Goal: Information Seeking & Learning: Learn about a topic

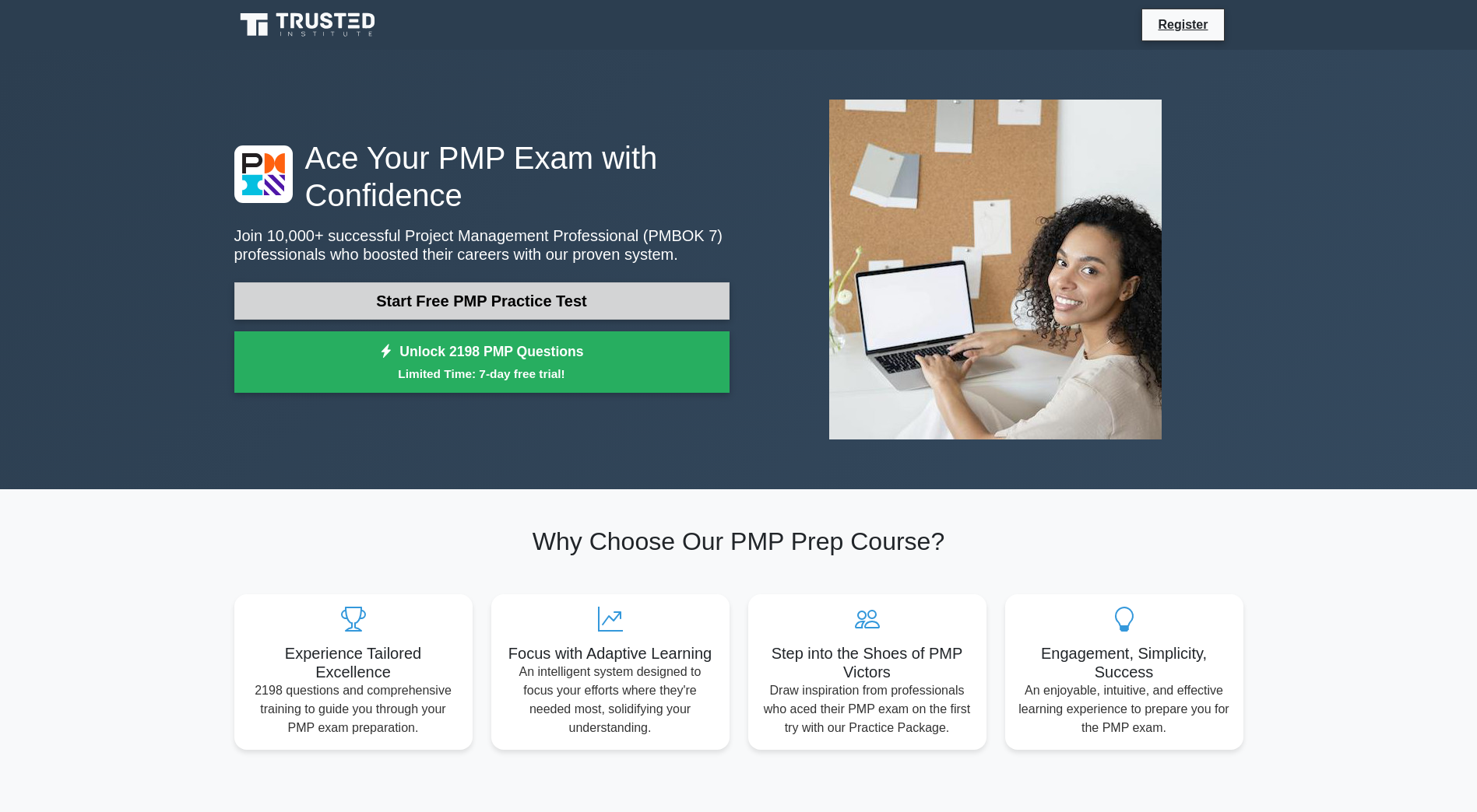
click at [645, 305] on link "Start Free PMP Practice Test" at bounding box center [482, 301] width 495 height 38
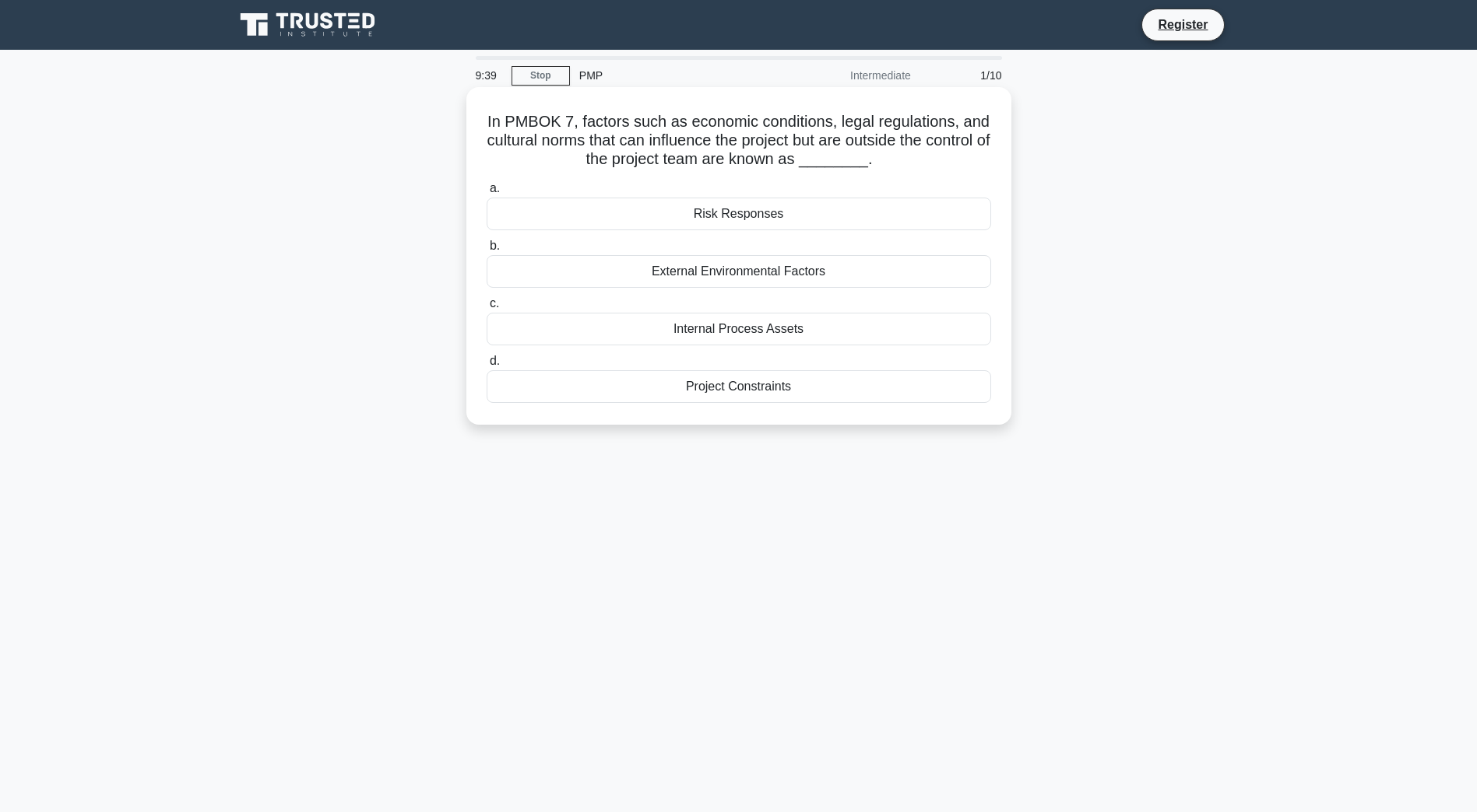
click at [750, 276] on div "External Environmental Factors" at bounding box center [739, 272] width 505 height 32
click at [487, 251] on input "b. External Environmental Factors" at bounding box center [487, 246] width 0 height 10
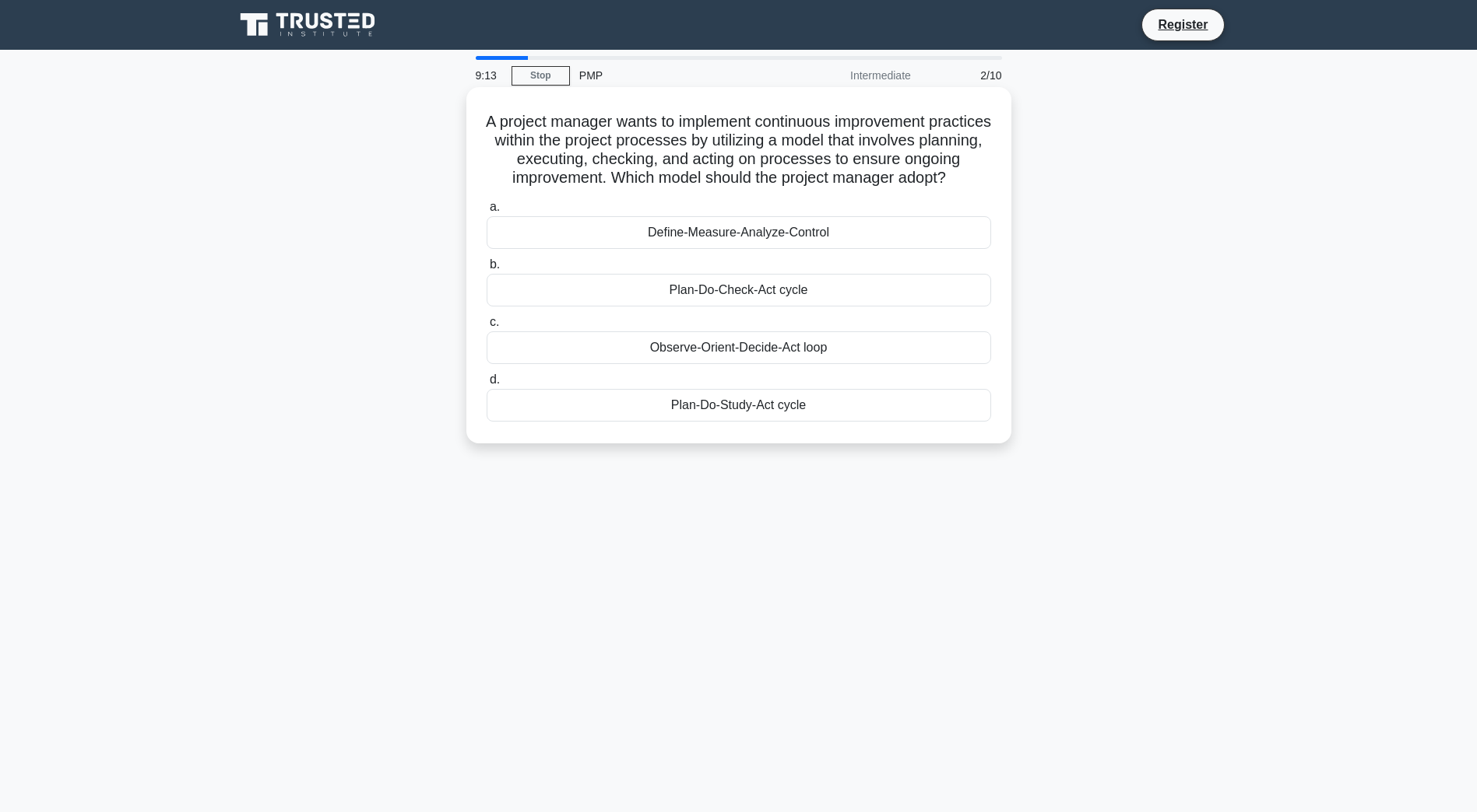
click at [806, 307] on div "Plan-Do-Check-Act cycle" at bounding box center [739, 290] width 505 height 32
click at [487, 270] on input "b. Plan-Do-Check-Act cycle" at bounding box center [487, 265] width 0 height 10
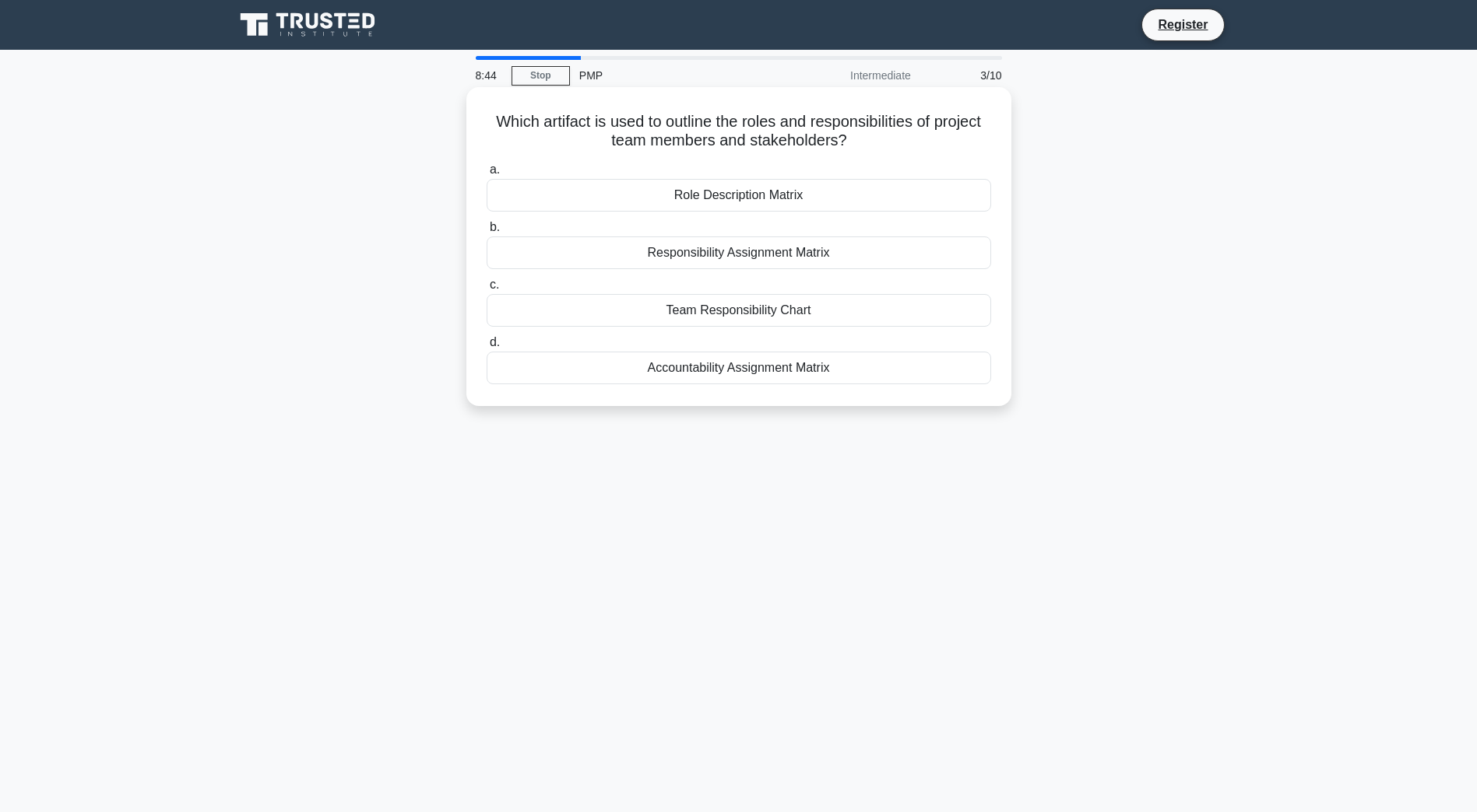
click at [811, 256] on div "Responsibility Assignment Matrix" at bounding box center [739, 253] width 505 height 32
click at [487, 232] on input "b. Responsibility Assignment Matrix" at bounding box center [487, 227] width 0 height 10
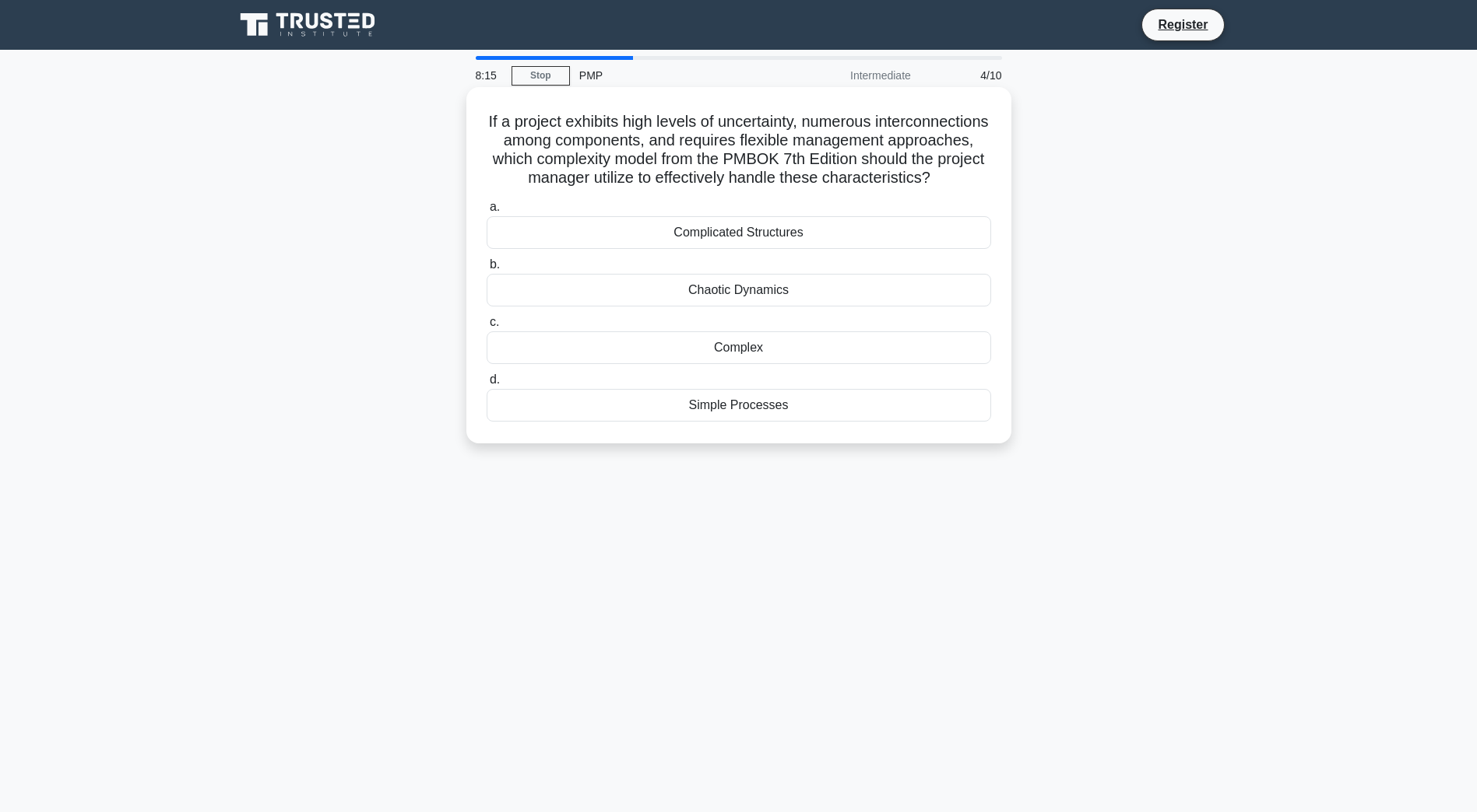
click at [806, 421] on div "Simple Processes" at bounding box center [739, 405] width 505 height 32
click at [487, 385] on input "d. Simple Processes" at bounding box center [487, 380] width 0 height 10
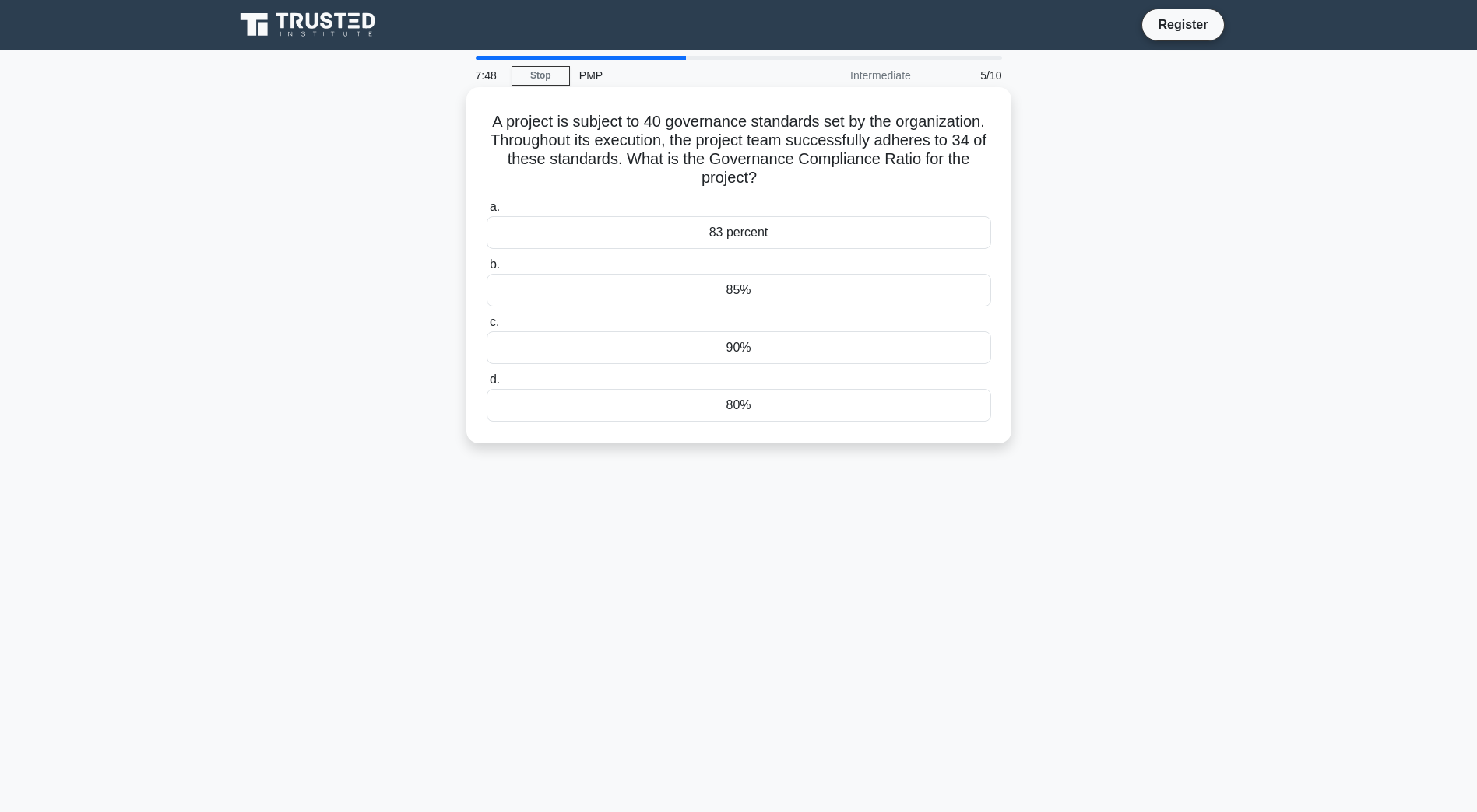
click at [829, 279] on div "85%" at bounding box center [739, 290] width 505 height 32
click at [487, 270] on input "b. 85%" at bounding box center [487, 265] width 0 height 10
click at [782, 403] on div "1.50" at bounding box center [739, 405] width 505 height 32
click at [487, 385] on input "d. 1.50" at bounding box center [487, 380] width 0 height 10
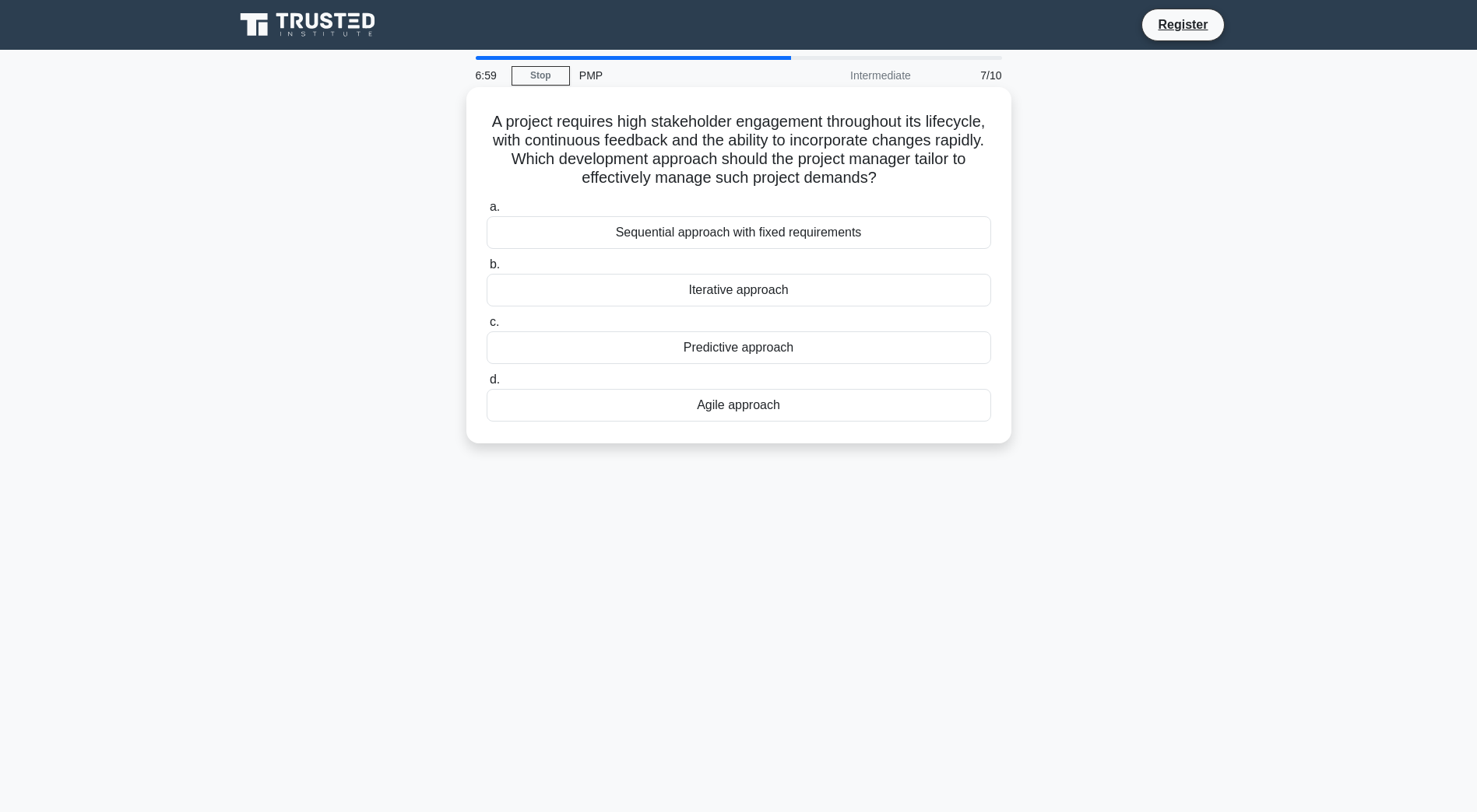
click at [794, 410] on div "Agile approach" at bounding box center [739, 405] width 505 height 32
click at [487, 385] on input "d. Agile approach" at bounding box center [487, 380] width 0 height 10
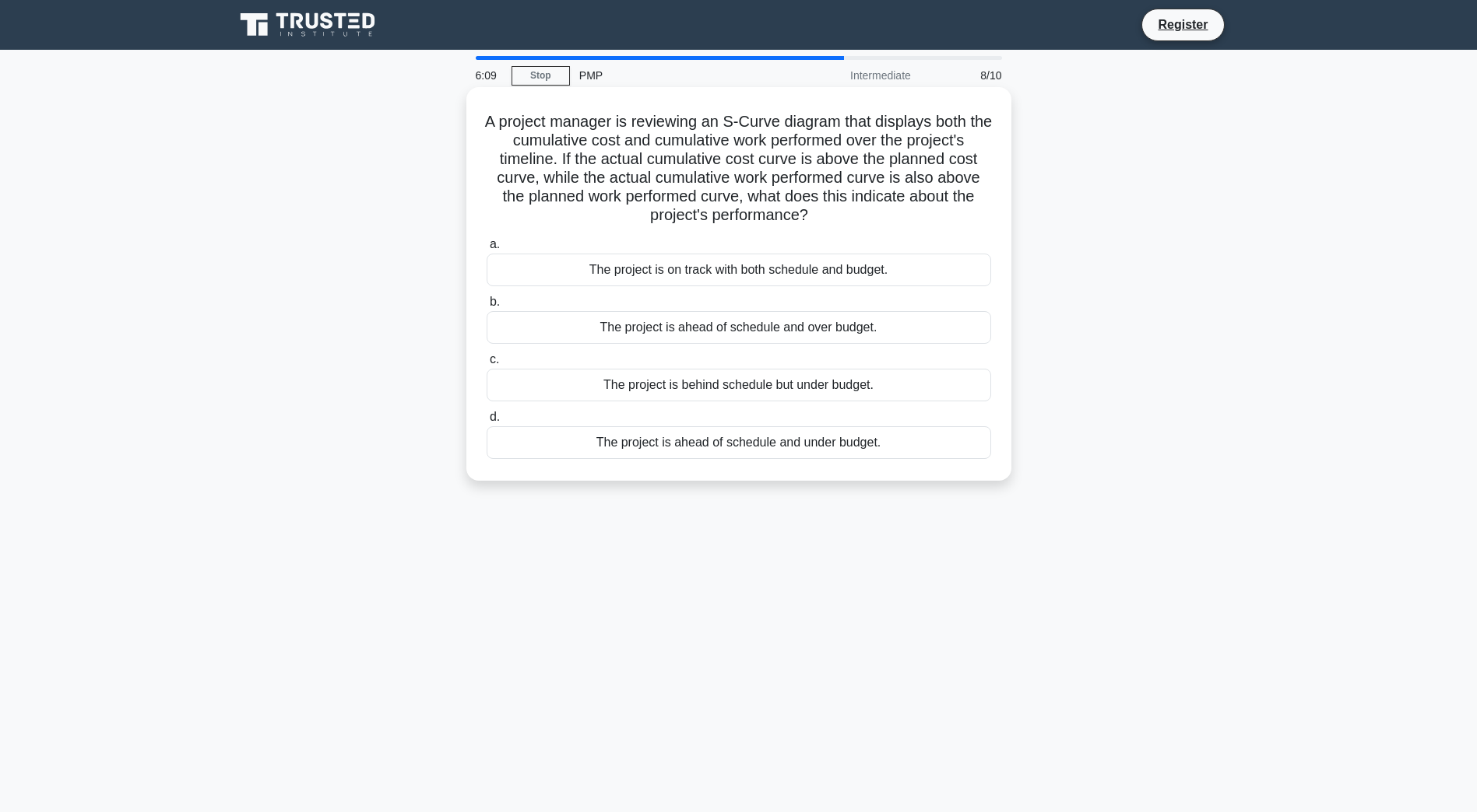
click at [754, 325] on div "The project is ahead of schedule and over budget." at bounding box center [739, 327] width 505 height 32
click at [487, 308] on input "b. The project is ahead of schedule and over budget." at bounding box center [487, 303] width 0 height 10
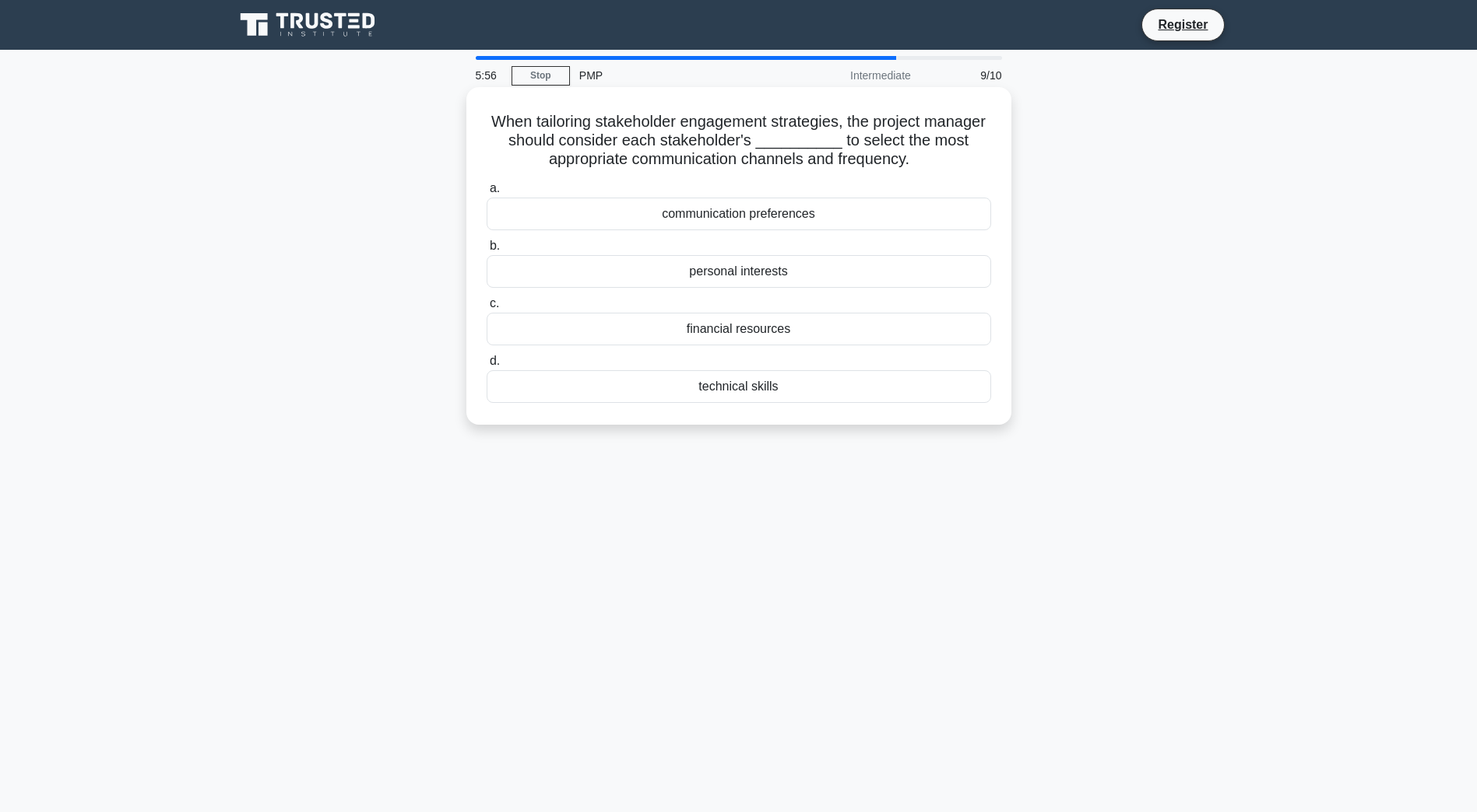
click at [785, 217] on div "communication preferences" at bounding box center [739, 214] width 505 height 32
click at [487, 194] on input "a. communication preferences" at bounding box center [487, 189] width 0 height 10
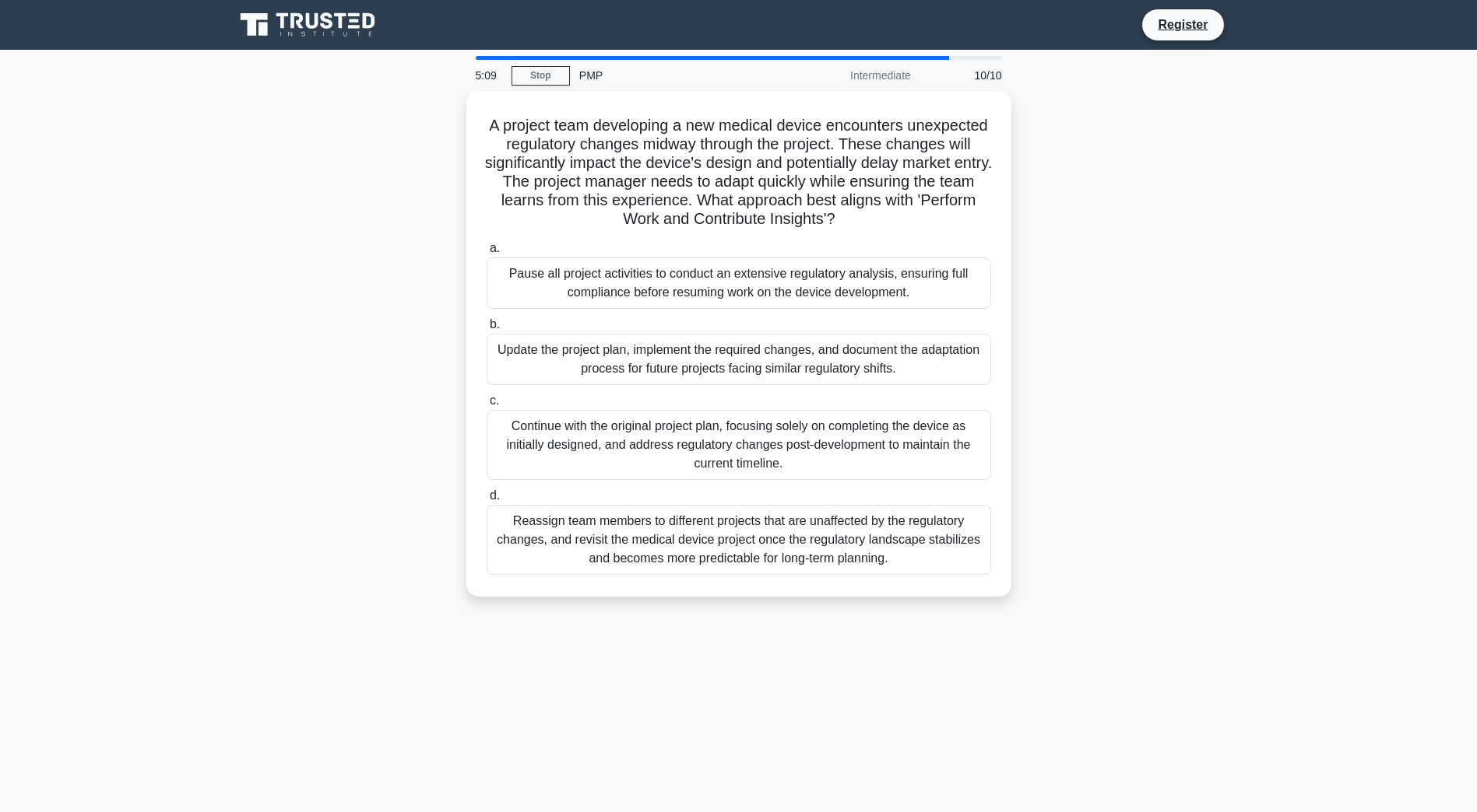
scroll to position [28, 0]
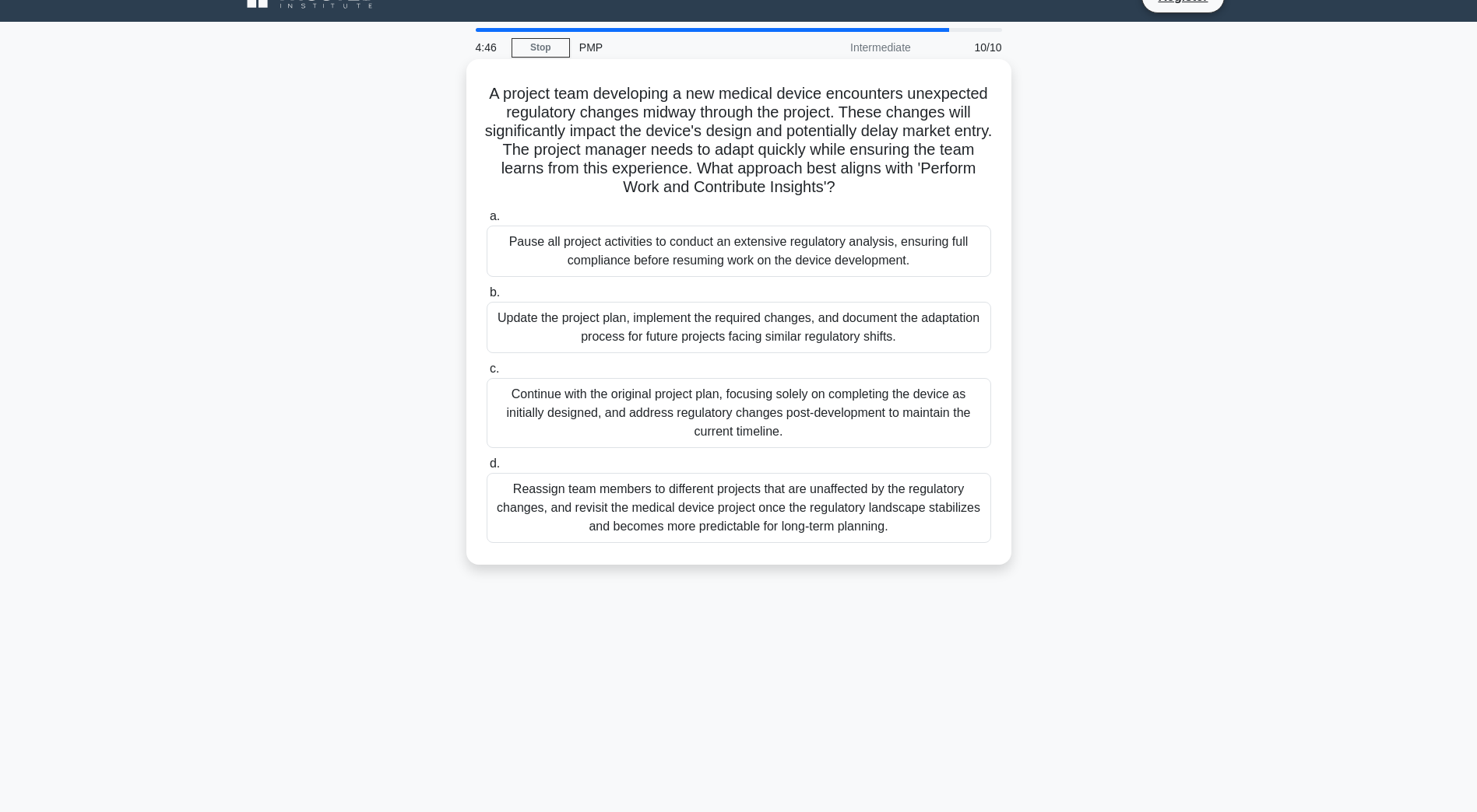
click at [739, 331] on div "Update the project plan, implement the required changes, and document the adapt…" at bounding box center [739, 327] width 505 height 51
click at [487, 298] on input "b. Update the project plan, implement the required changes, and document the ad…" at bounding box center [487, 293] width 0 height 10
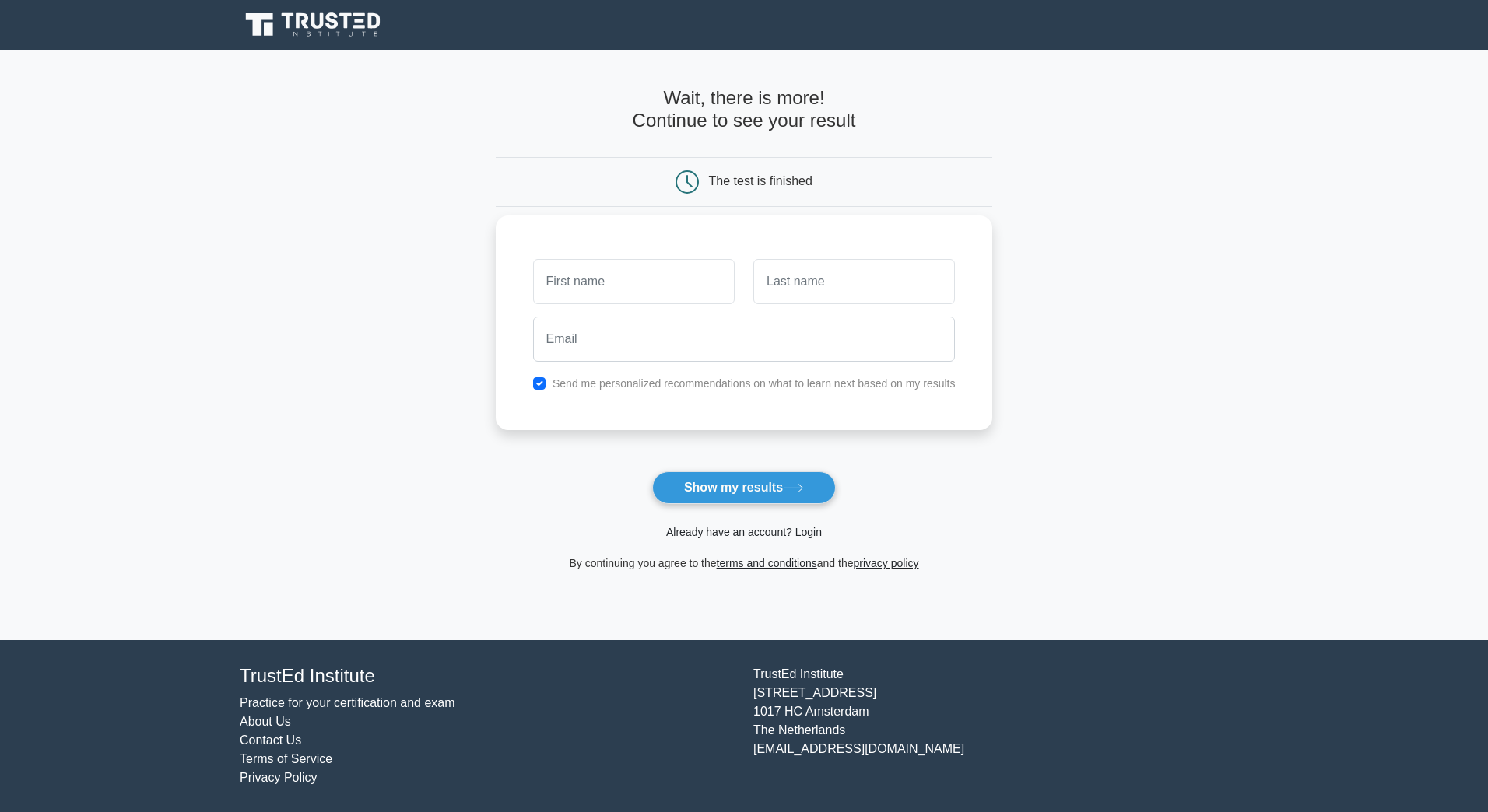
type input "p"
type input "P"
type input "C"
type input "p"
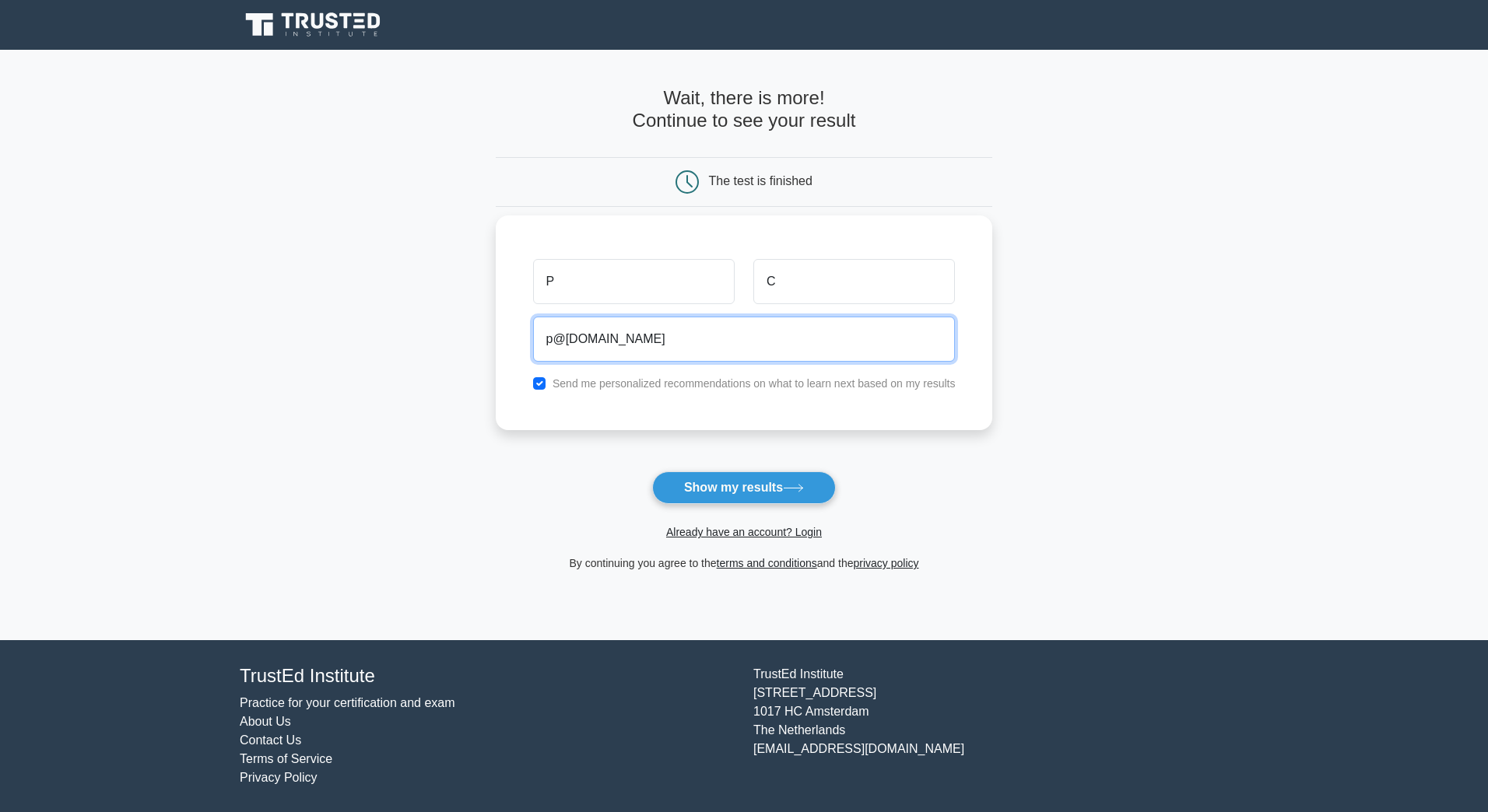
type input "p@p.com"
click at [614, 390] on label "Send me personalized recommendations on what to learn next based on my results" at bounding box center [754, 383] width 404 height 13
click at [590, 383] on label "Send me personalized recommendations on what to learn next based on my results" at bounding box center [754, 383] width 404 height 13
click at [536, 374] on div "Send me personalized recommendations on what to learn next based on my results" at bounding box center [745, 384] width 441 height 19
click at [542, 381] on input "checkbox" at bounding box center [540, 383] width 13 height 13
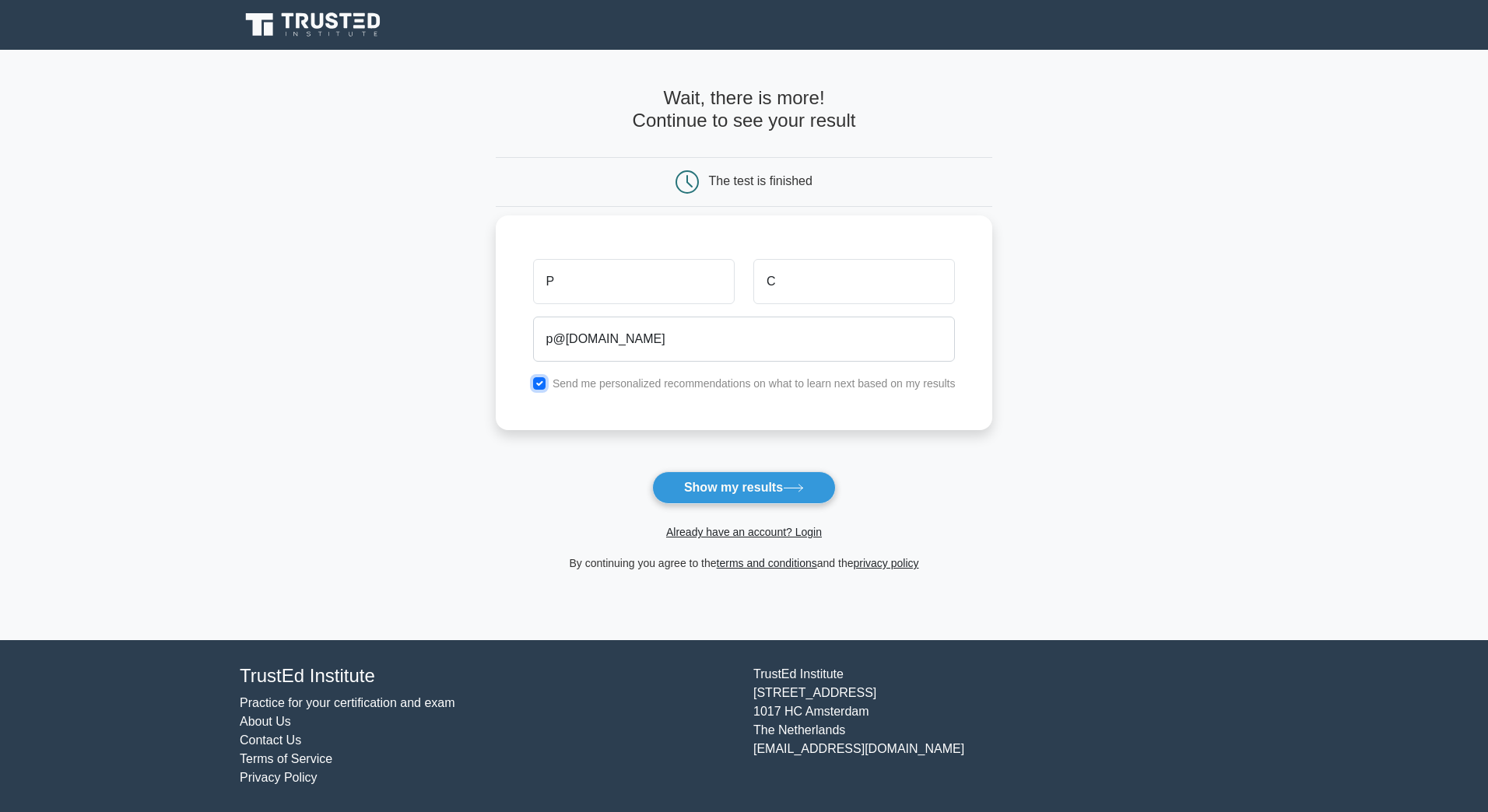
checkbox input "false"
drag, startPoint x: 768, startPoint y: 491, endPoint x: 684, endPoint y: 490, distance: 84.0
click at [768, 491] on button "Show my results" at bounding box center [744, 488] width 184 height 32
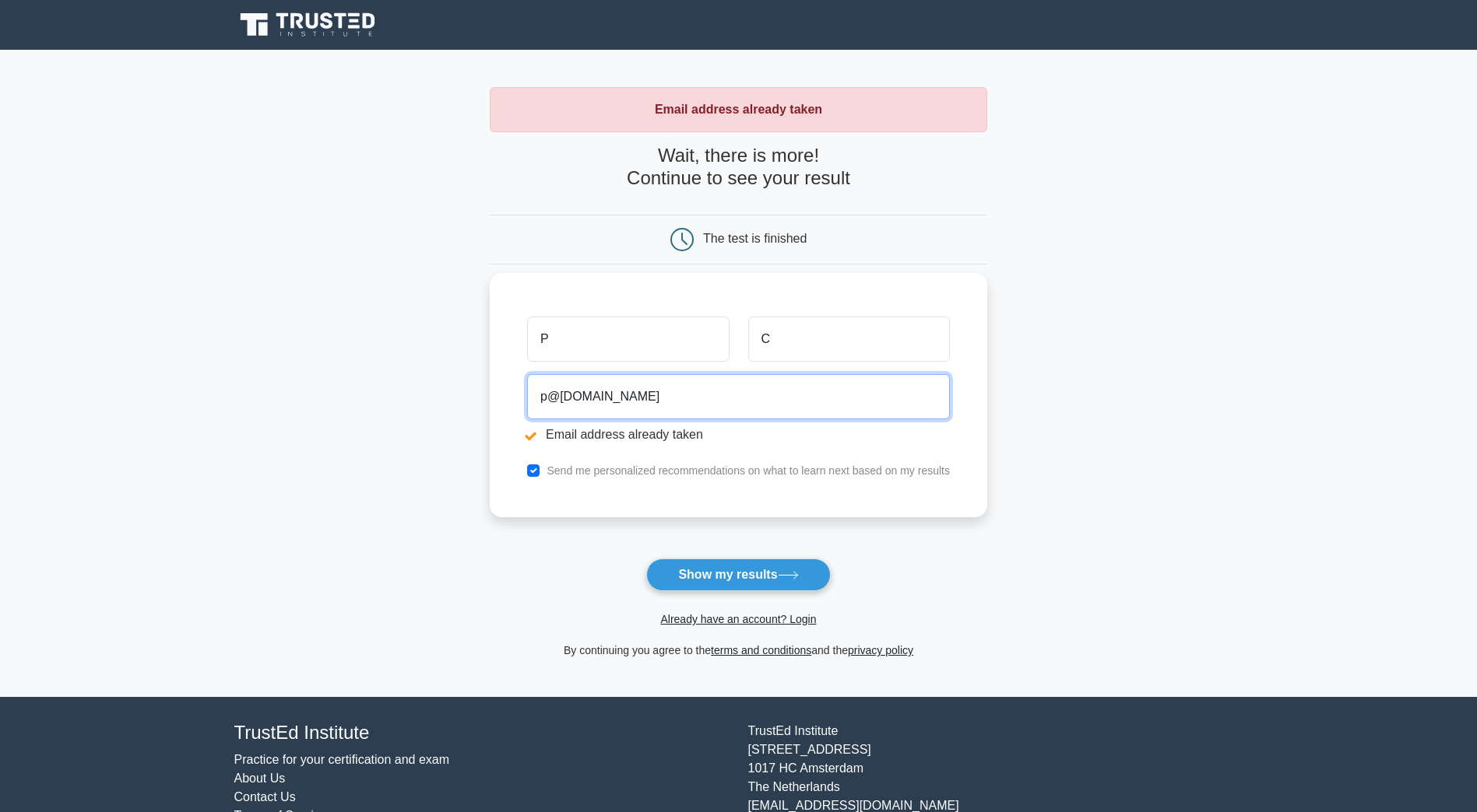
click at [569, 394] on input "p@[DOMAIN_NAME]" at bounding box center [738, 397] width 422 height 45
type input "p@[DOMAIN_NAME]"
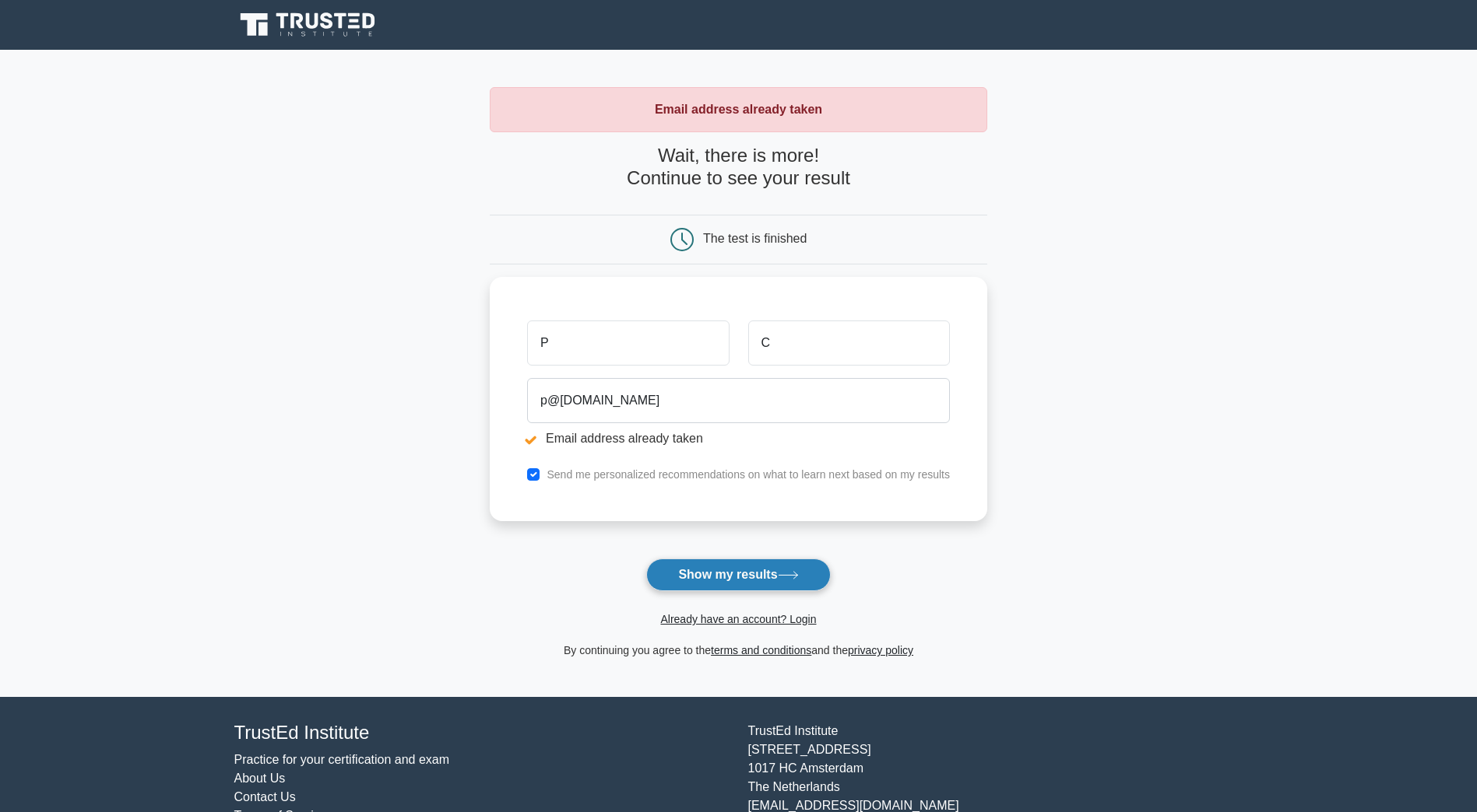
click at [776, 580] on button "Show my results" at bounding box center [738, 575] width 184 height 32
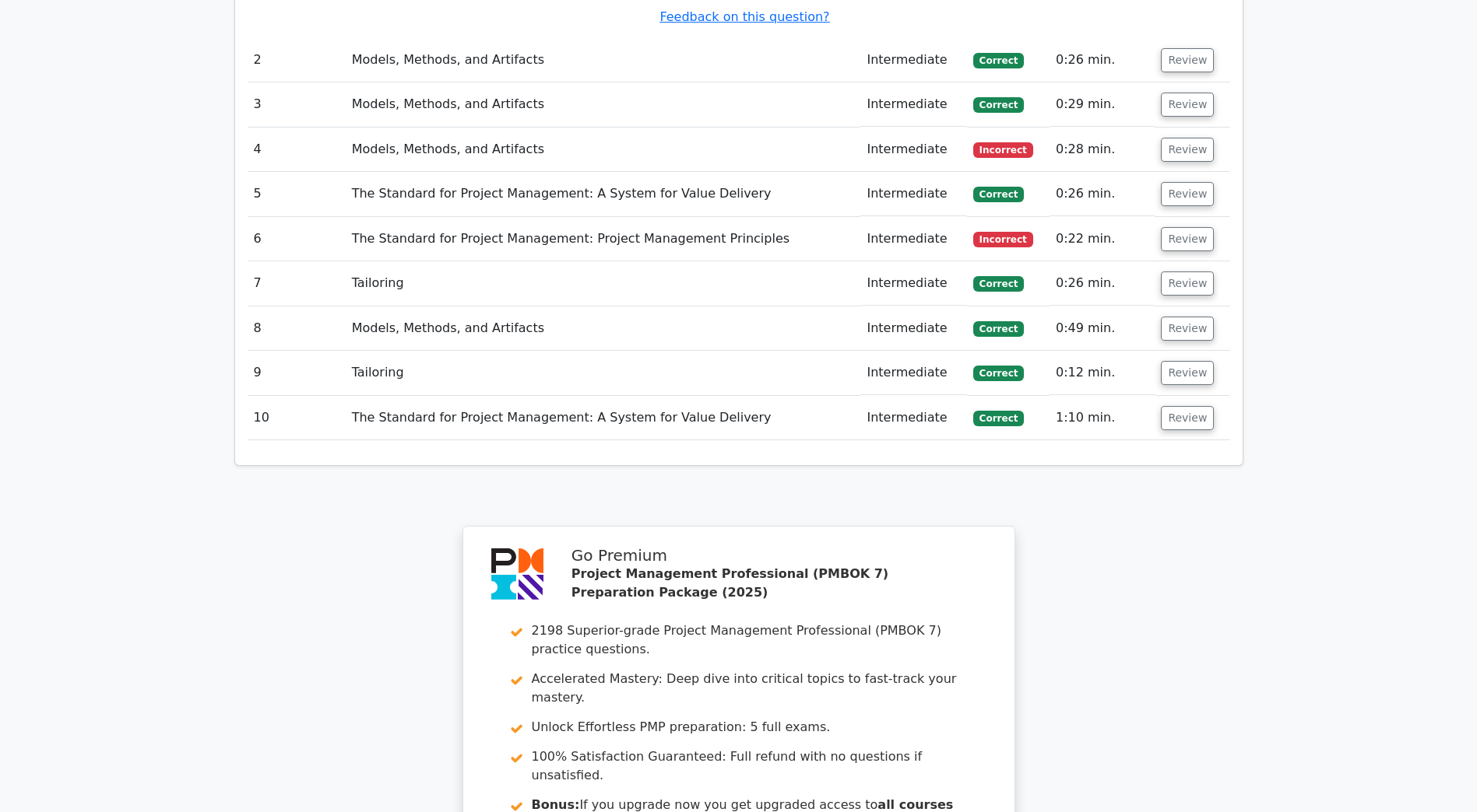
scroll to position [1556, 0]
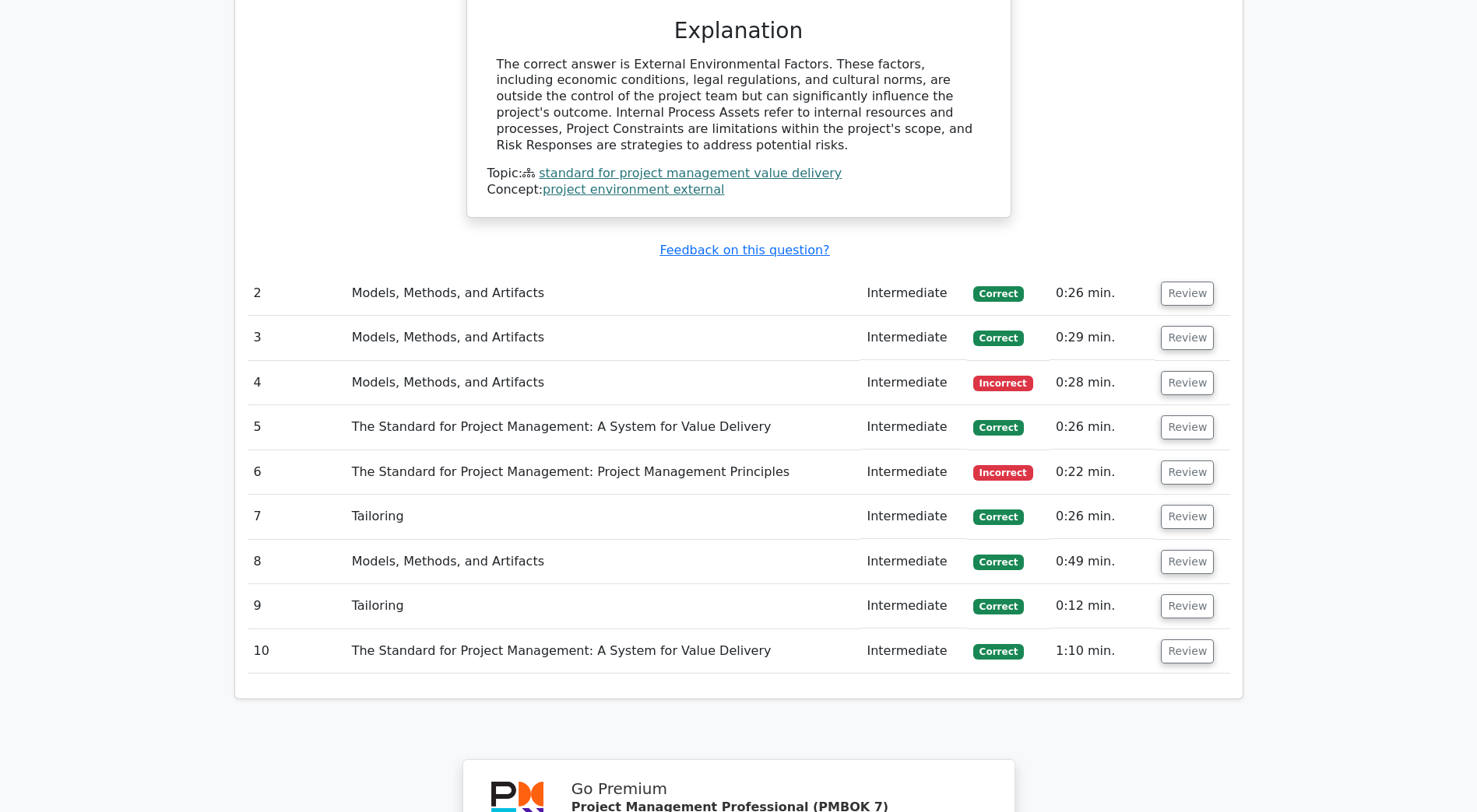
click at [505, 361] on td "Models, Methods, and Artifacts" at bounding box center [603, 383] width 516 height 44
click at [1205, 371] on button "Review" at bounding box center [1187, 383] width 53 height 24
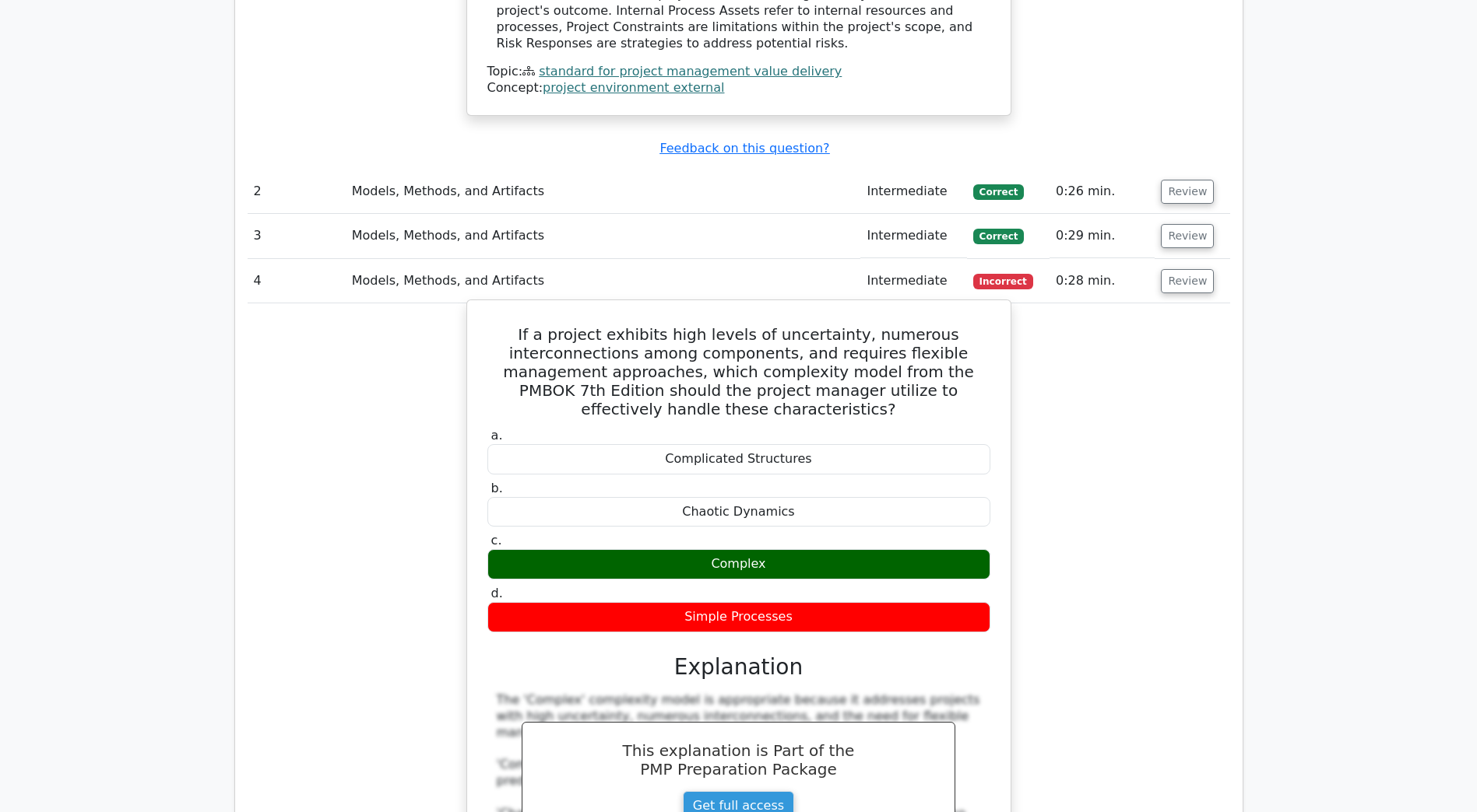
scroll to position [1790, 0]
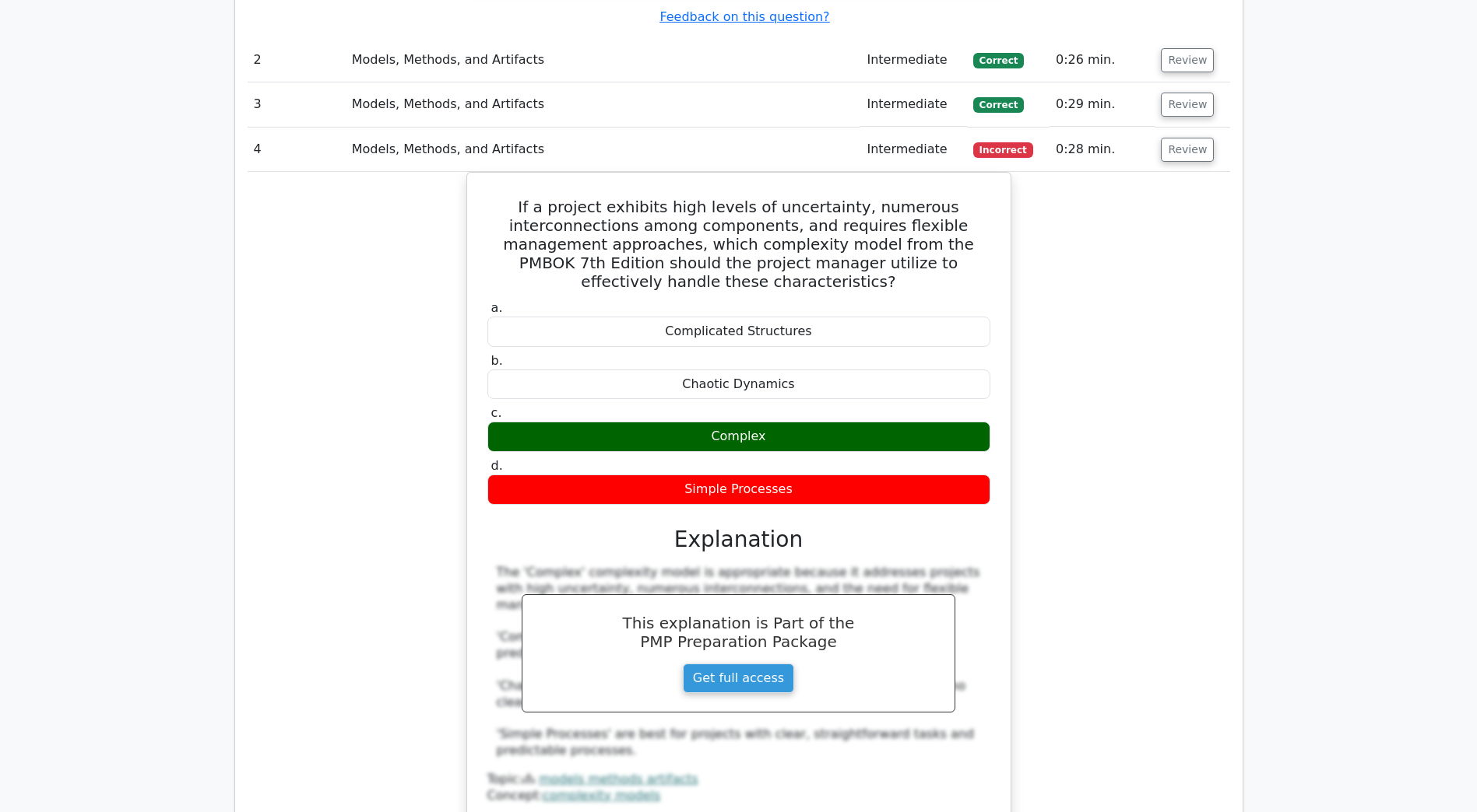
click at [1148, 172] on div "If a project exhibits high levels of uncertainty, numerous interconnections amo…" at bounding box center [738, 507] width 983 height 670
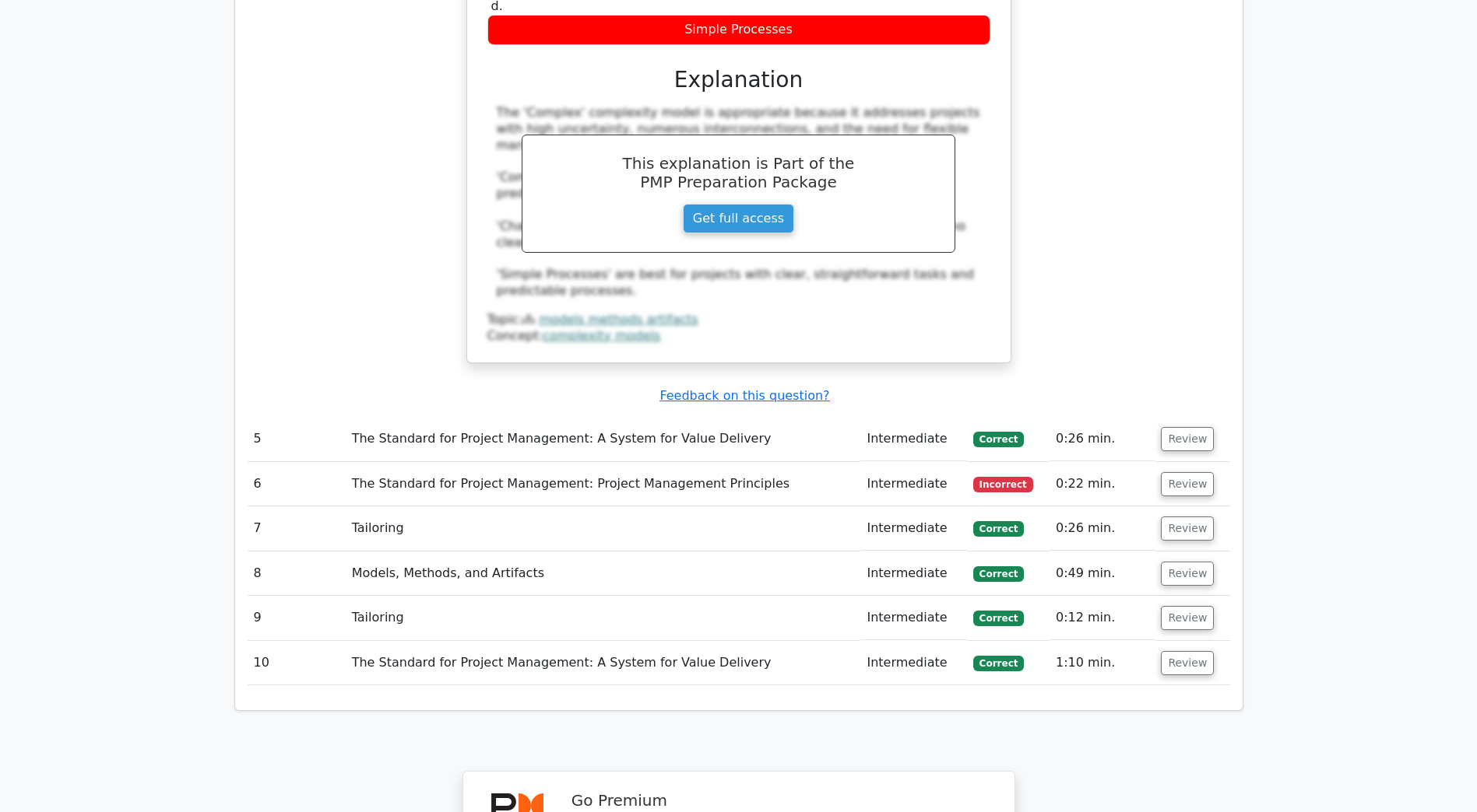
scroll to position [2257, 0]
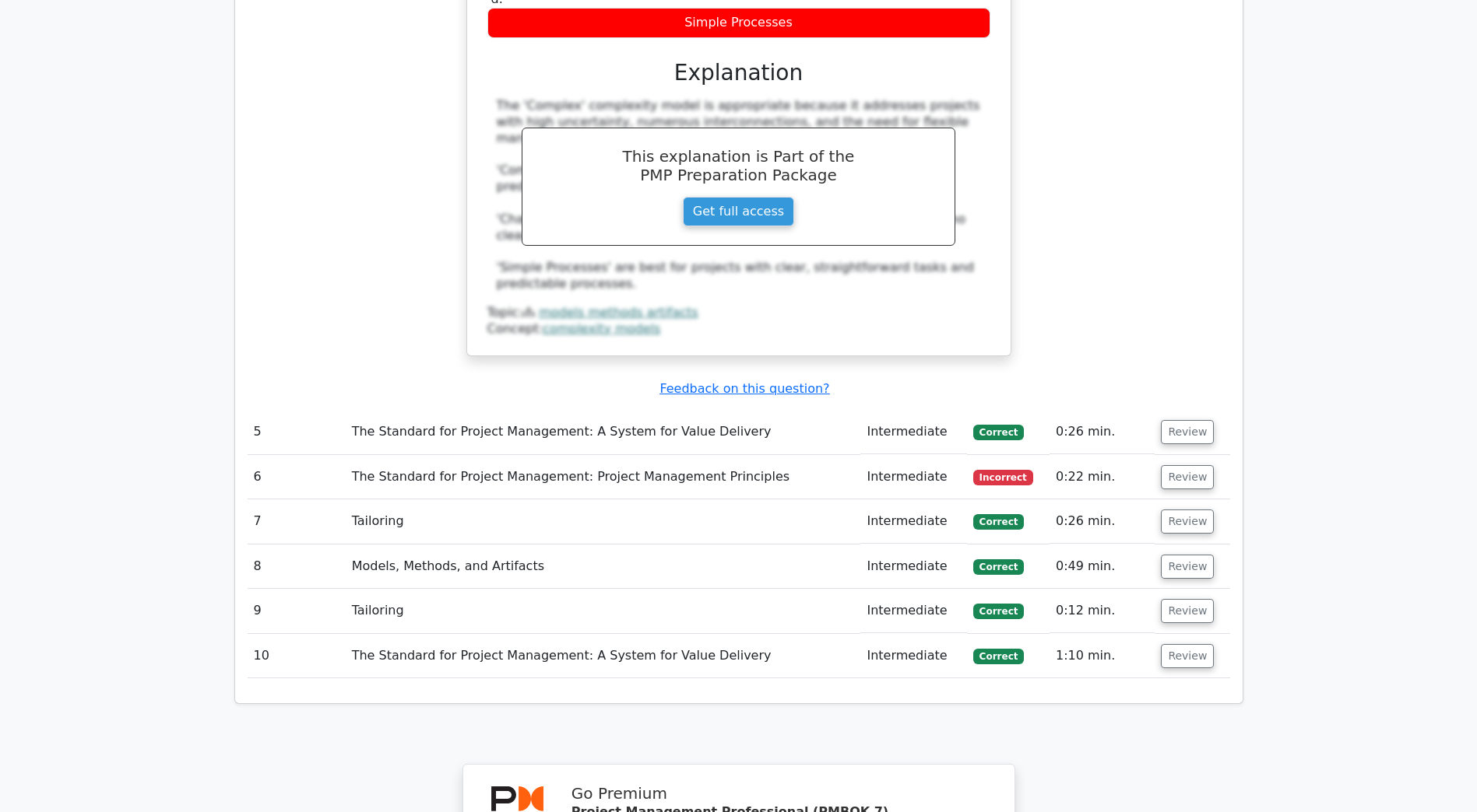
click at [721, 455] on td "The Standard for Project Management: Project Management Principles" at bounding box center [603, 477] width 516 height 44
click at [1179, 465] on button "Review" at bounding box center [1187, 477] width 53 height 24
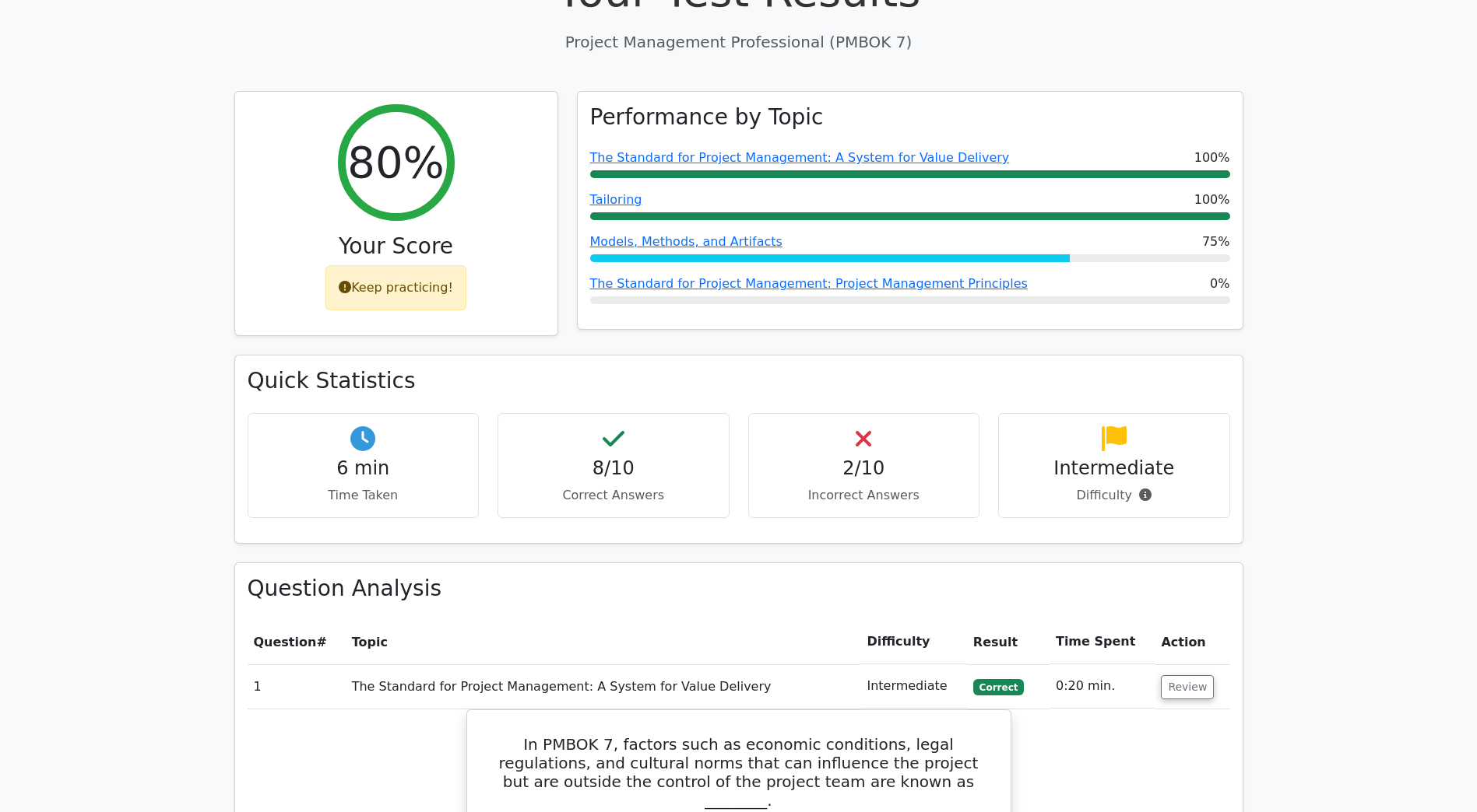
scroll to position [700, 0]
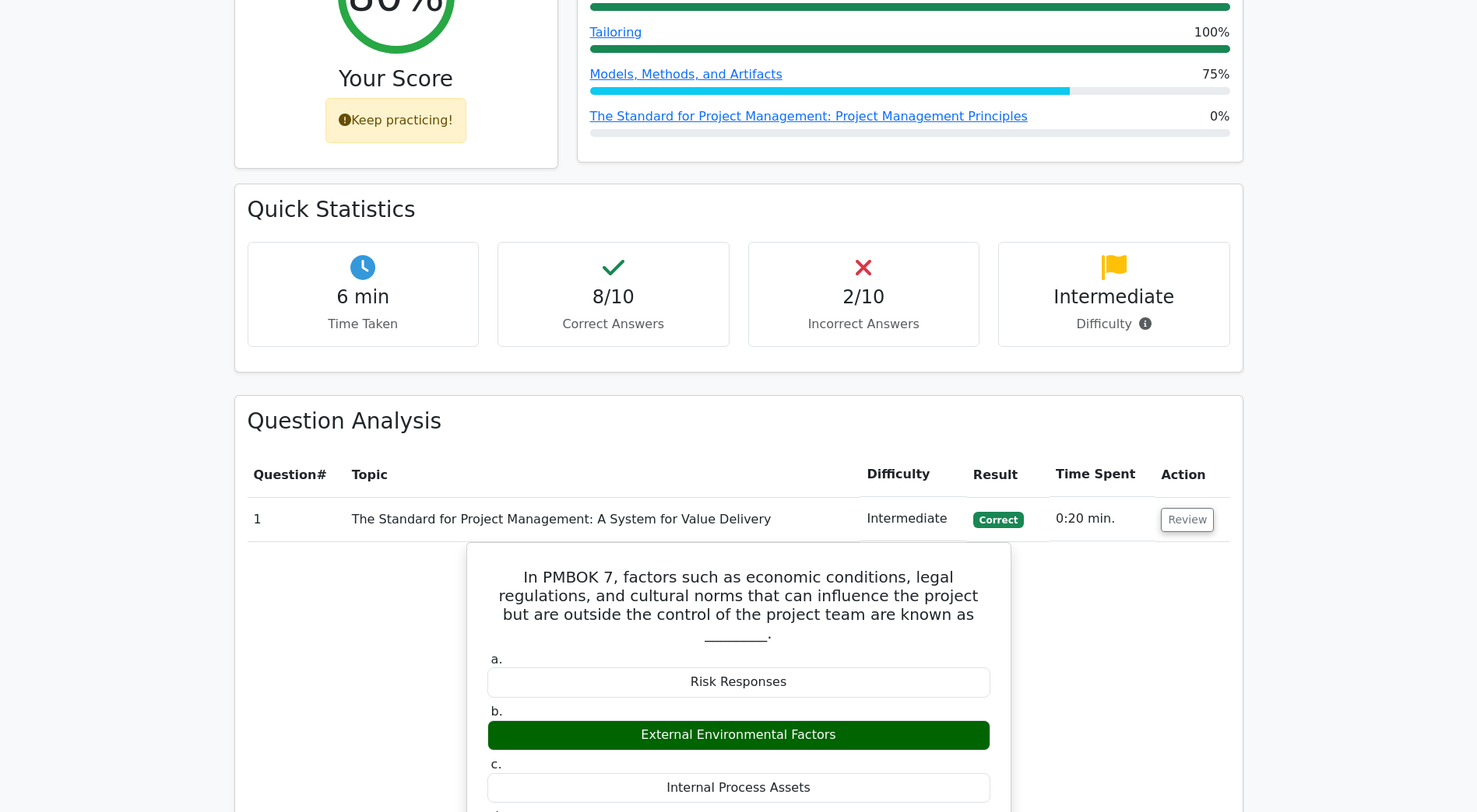
click at [417, 274] on div "6 min Time Taken" at bounding box center [363, 294] width 232 height 105
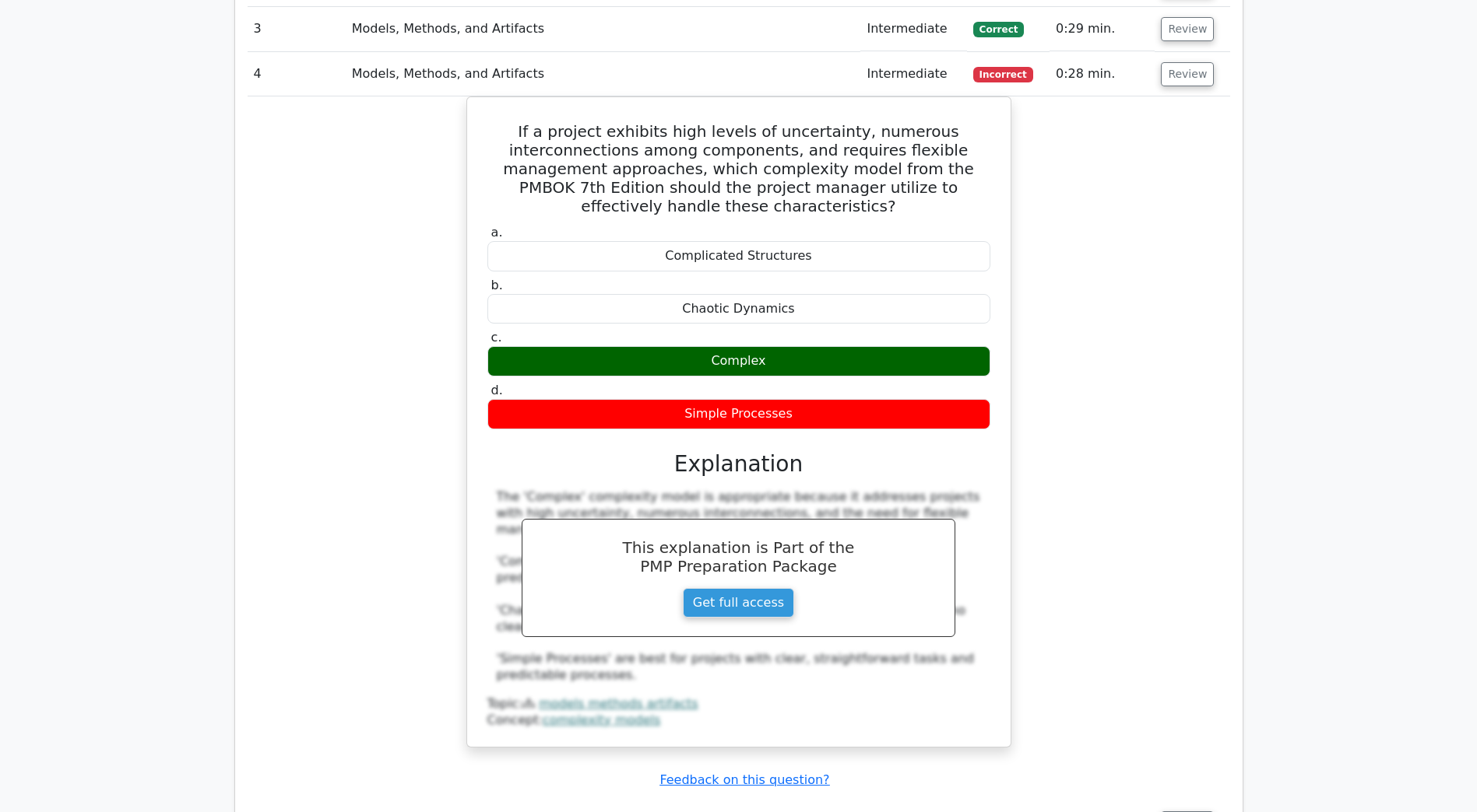
scroll to position [0, 0]
